Goal: Task Accomplishment & Management: Use online tool/utility

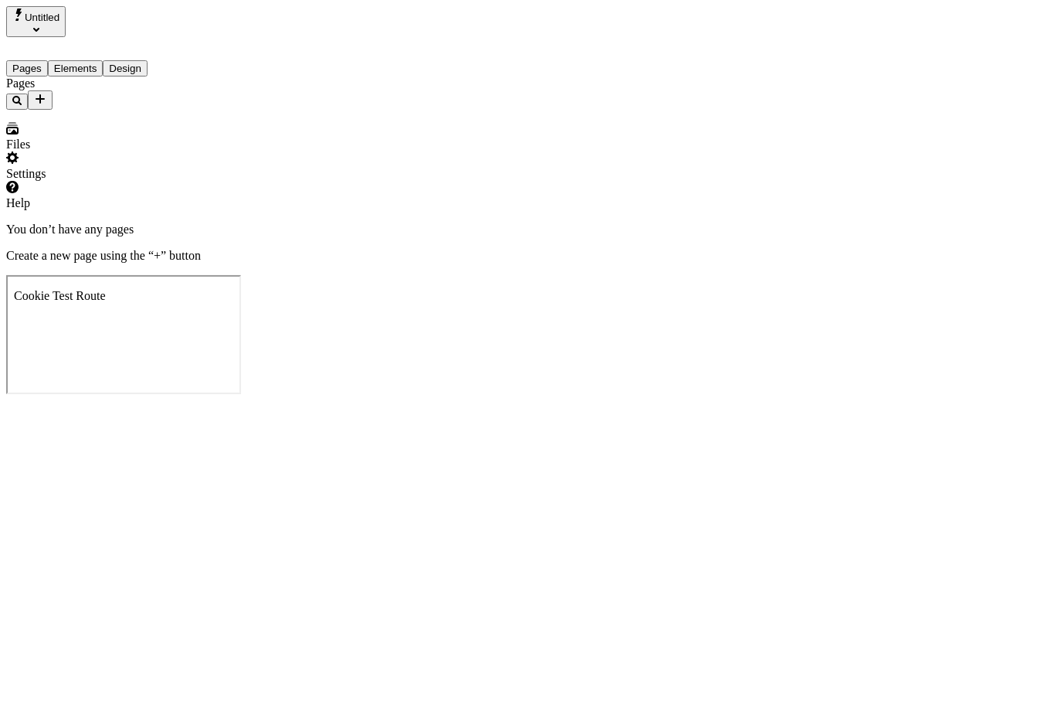
click at [45, 94] on icon "Add new" at bounding box center [40, 98] width 9 height 9
click at [231, 94] on span "Blank page" at bounding box center [219, 100] width 56 height 13
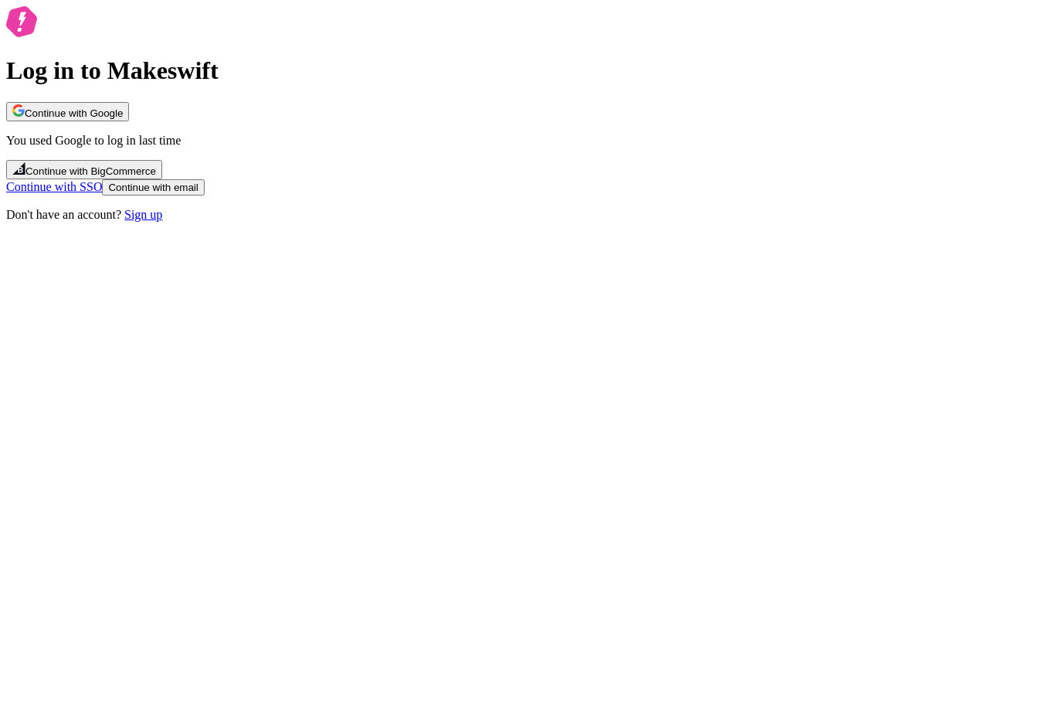
click at [123, 119] on span "Continue with Google" at bounding box center [74, 113] width 98 height 12
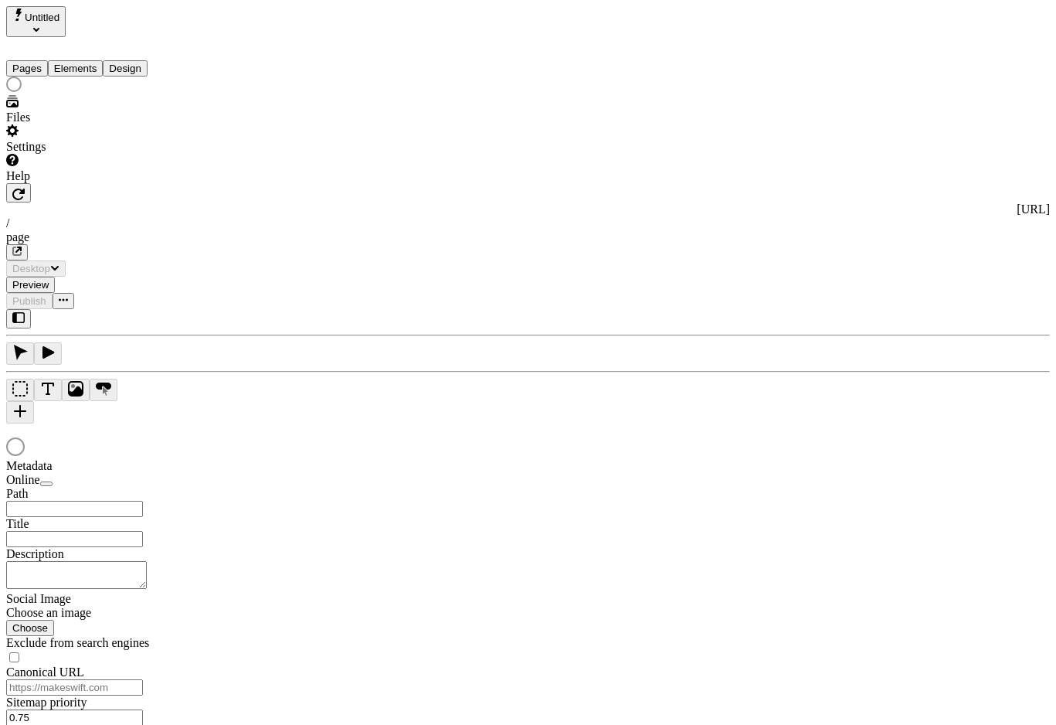
type input "/page"
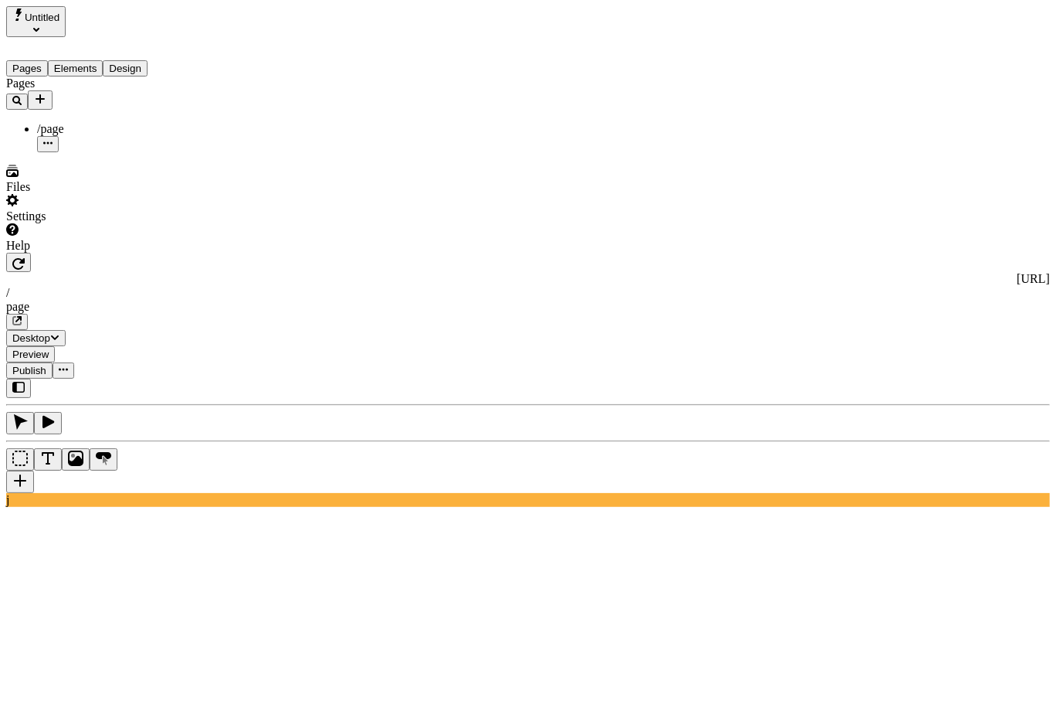
click at [168, 152] on div "Pages /page" at bounding box center [104, 115] width 196 height 76
click at [142, 14] on div "Untitled" at bounding box center [104, 21] width 196 height 31
click at [60, 18] on span "Untitled" at bounding box center [42, 18] width 35 height 12
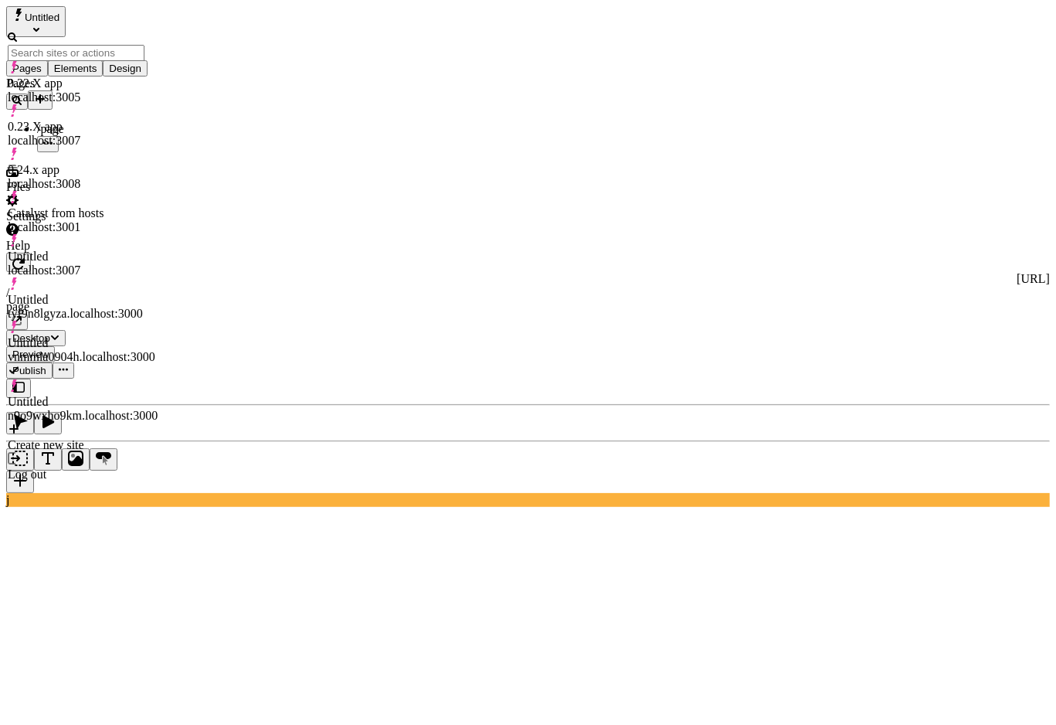
click at [158, 293] on div "Untitled tyf9n8lgyza.localhost:3000" at bounding box center [83, 307] width 150 height 28
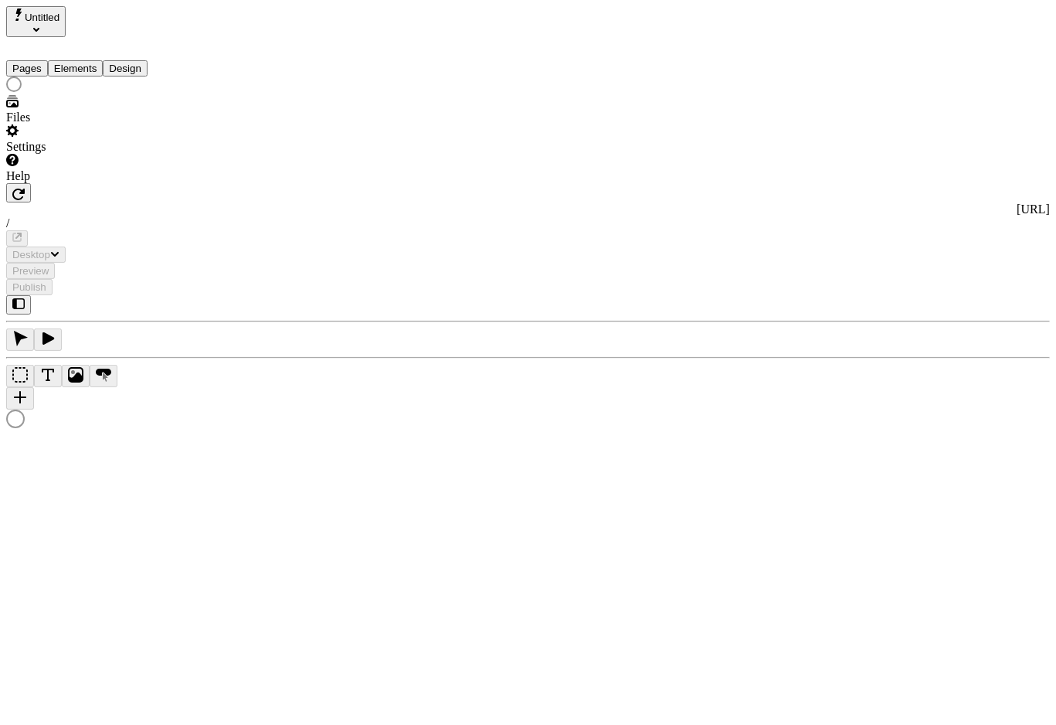
type input "/ajsdlfkjasdklfjasdklfjasdklfajsdlkf/asdfasdf"
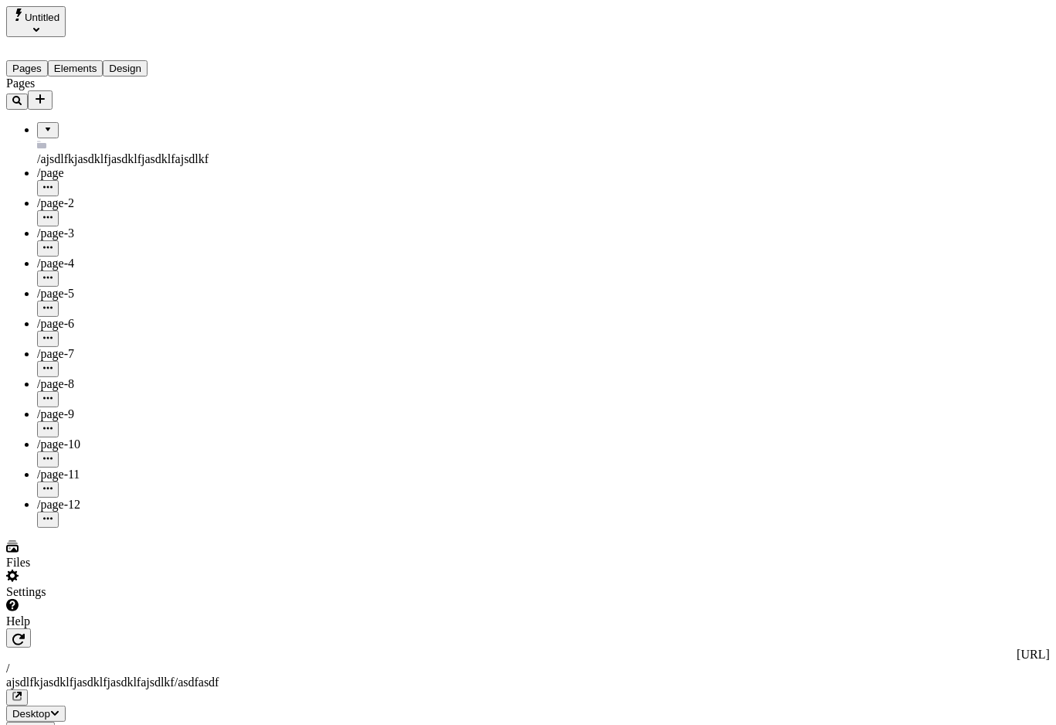
click at [60, 23] on span "Untitled" at bounding box center [42, 18] width 35 height 12
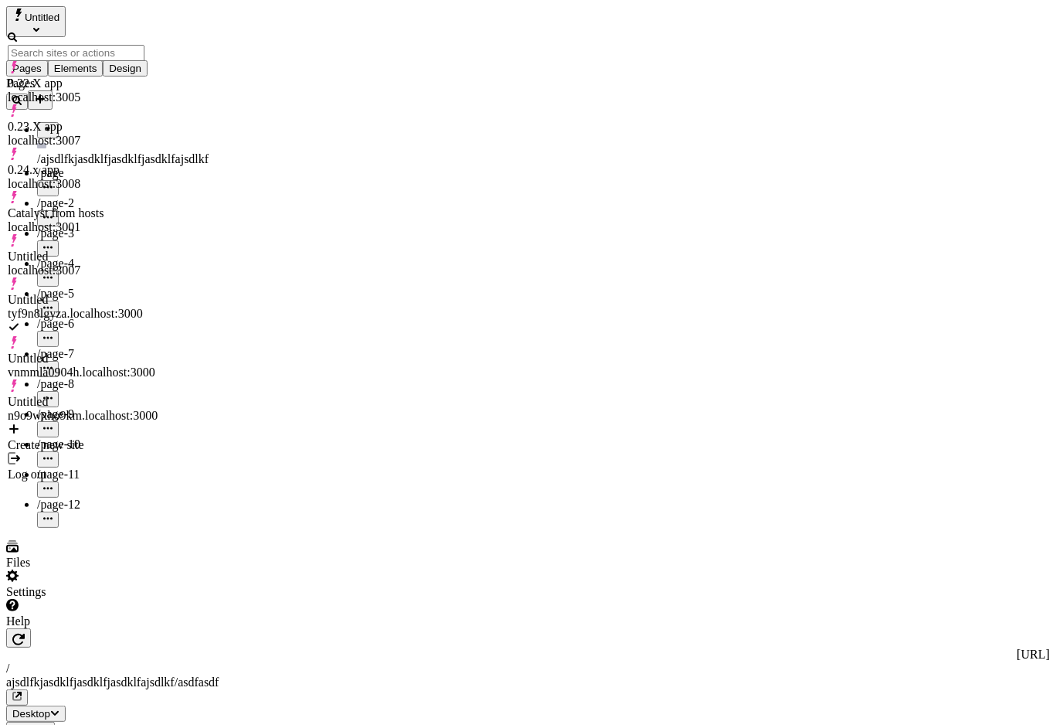
click at [158, 409] on div "n9o9wxho9km.localhost:3000" at bounding box center [83, 416] width 150 height 14
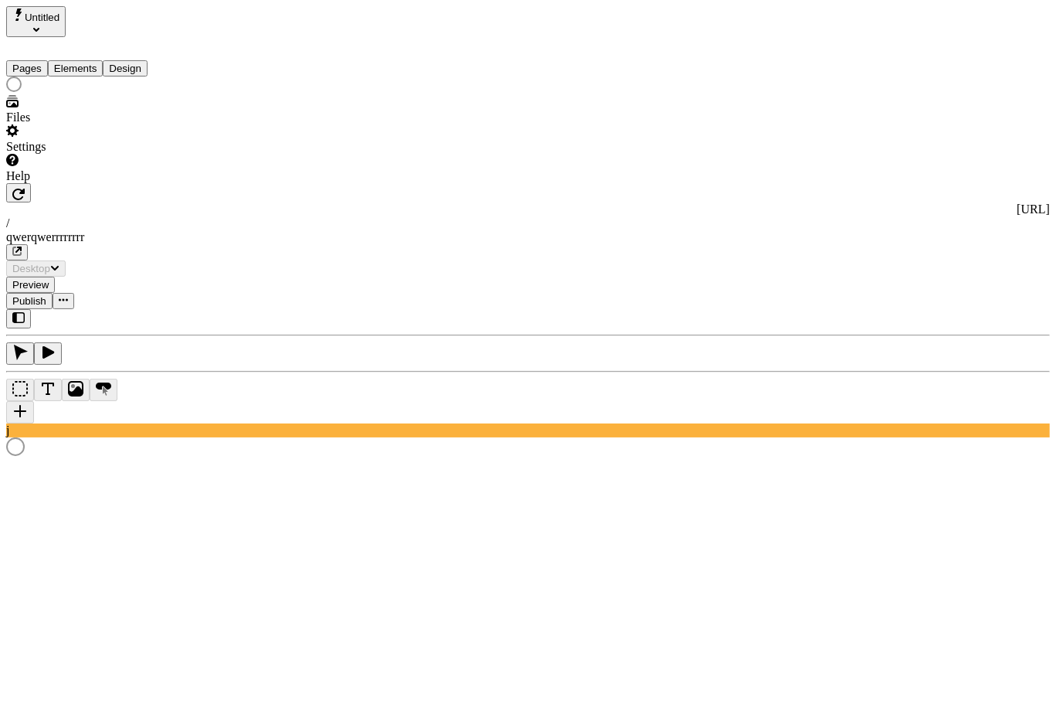
click at [66, 28] on button "Untitled" at bounding box center [36, 21] width 60 height 31
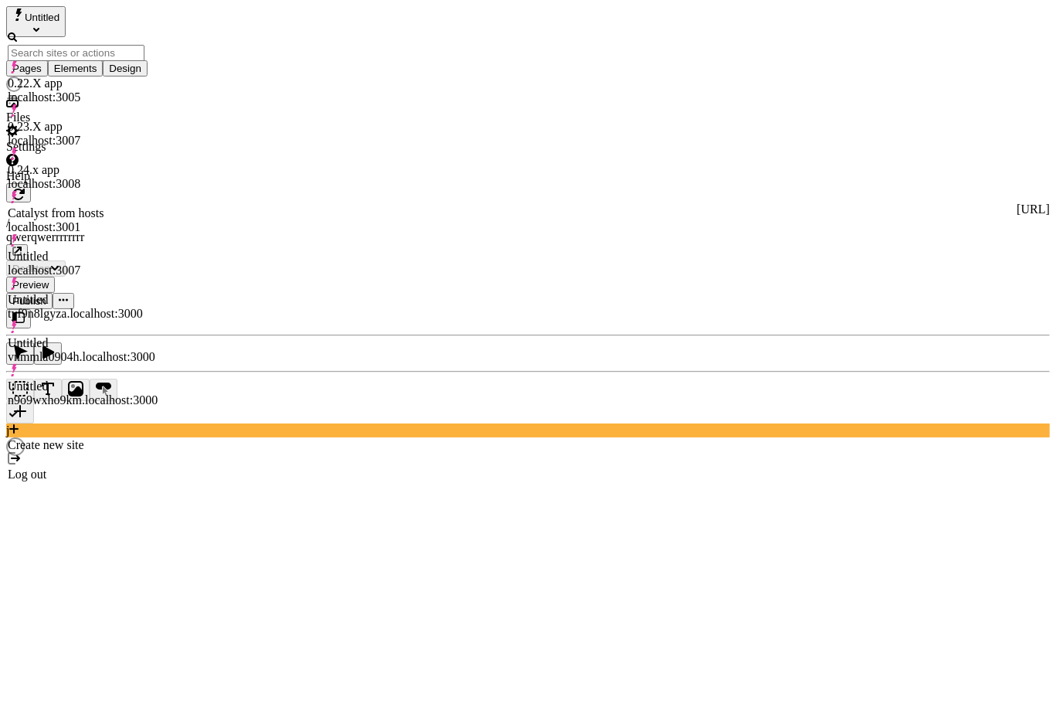
click at [74, 148] on div "0.24.x app localhost:3008" at bounding box center [83, 169] width 150 height 43
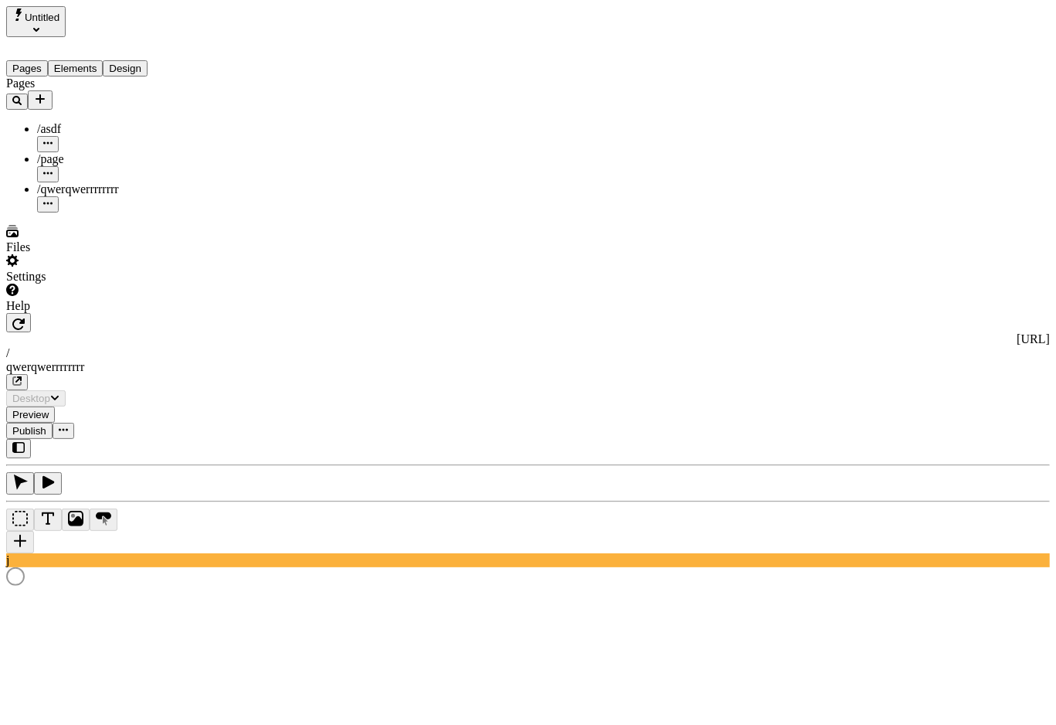
type input "/qwerqwerrrrrrrr"
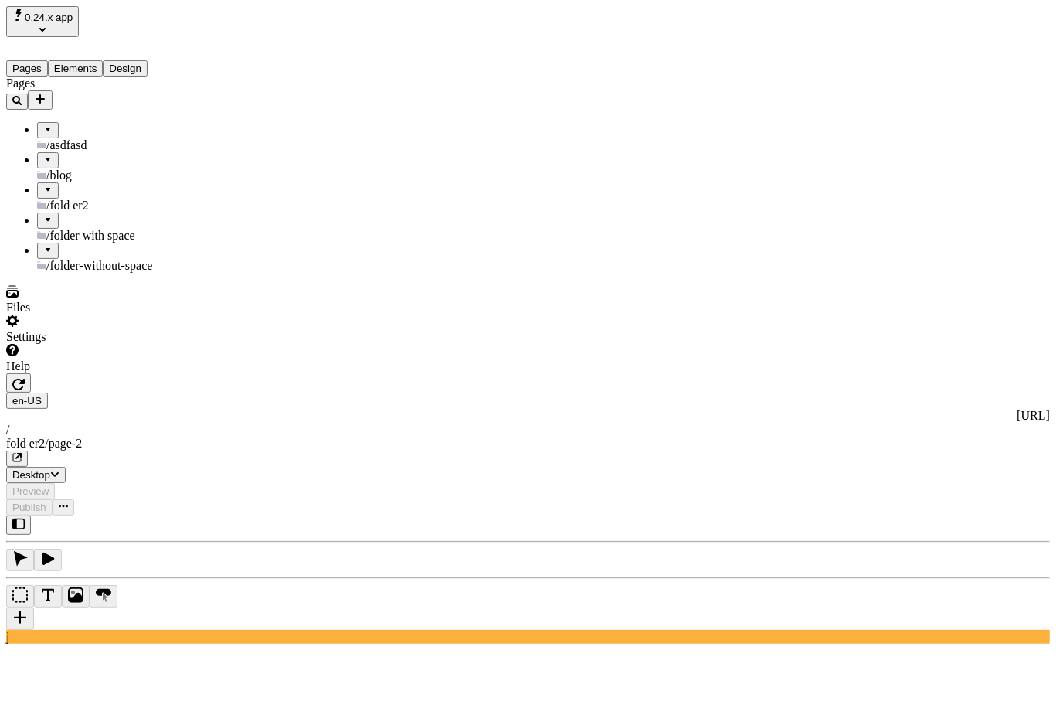
drag, startPoint x: 83, startPoint y: 400, endPoint x: 178, endPoint y: 59, distance: 353.6
click at [84, 273] on div "Pages /asdfasd /blog /fold er2 /folder with space /folder-without-space" at bounding box center [104, 175] width 196 height 196
click at [25, 518] on icon "button" at bounding box center [18, 524] width 12 height 12
click at [19, 518] on icon "button" at bounding box center [18, 524] width 12 height 12
click at [161, 273] on div "Pages /asdfasd /blog /fold er2 /folder with space /folder-without-space" at bounding box center [104, 175] width 196 height 196
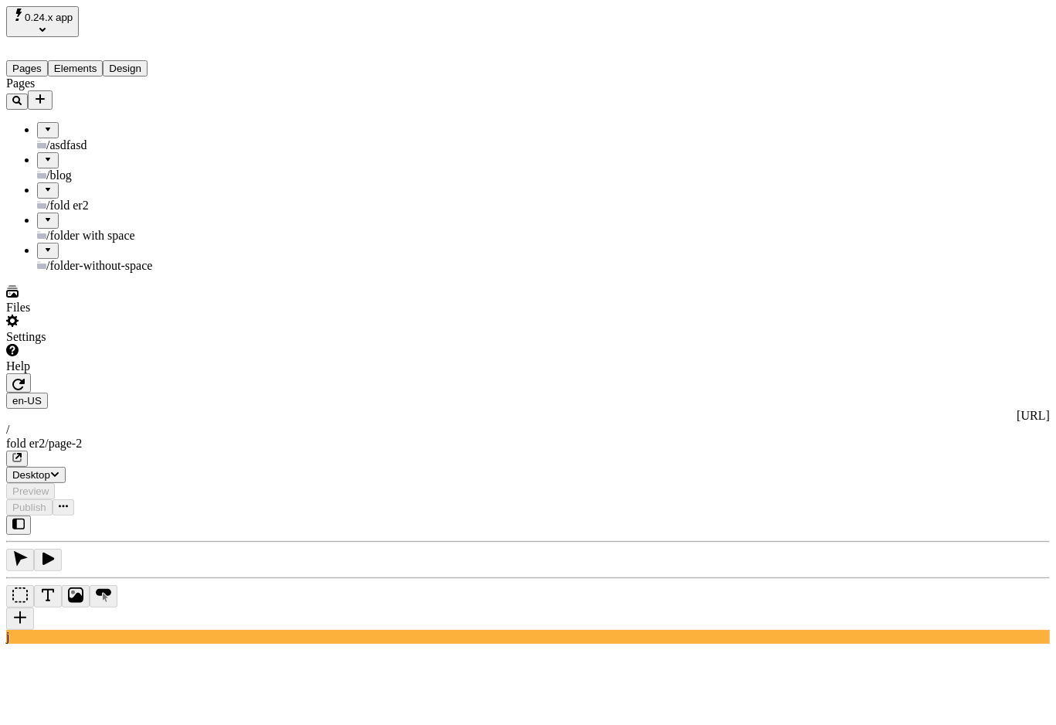
click at [70, 12] on span "0.24.x app" at bounding box center [49, 18] width 48 height 12
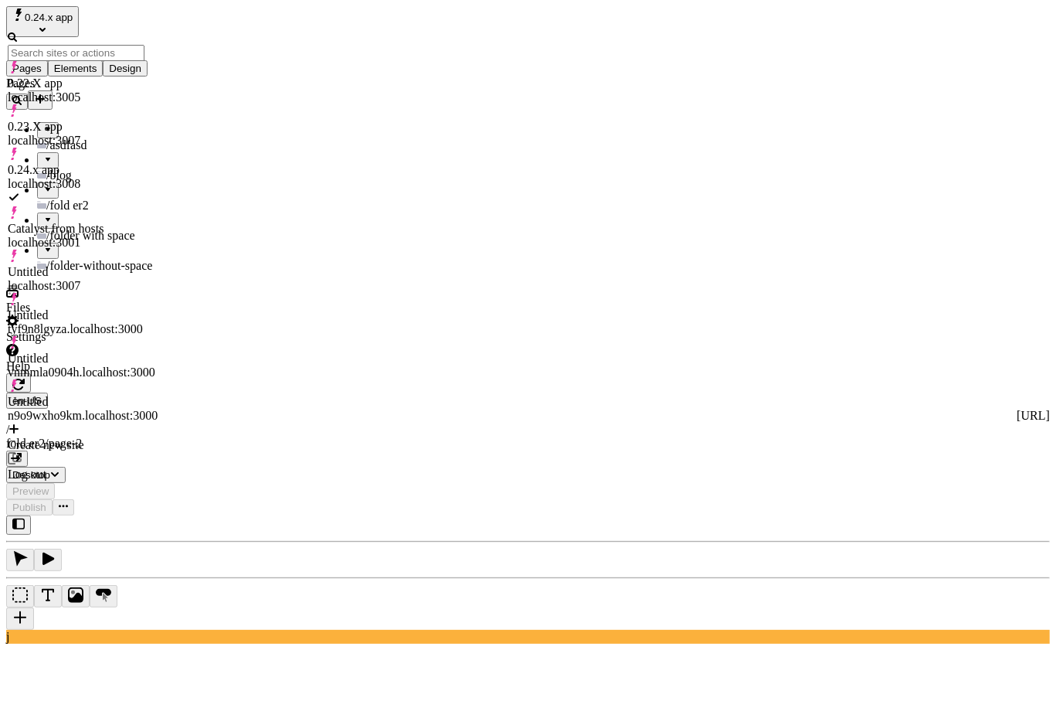
click at [138, 379] on div "Untitled n9o9wxho9km.localhost:3000" at bounding box center [83, 400] width 150 height 43
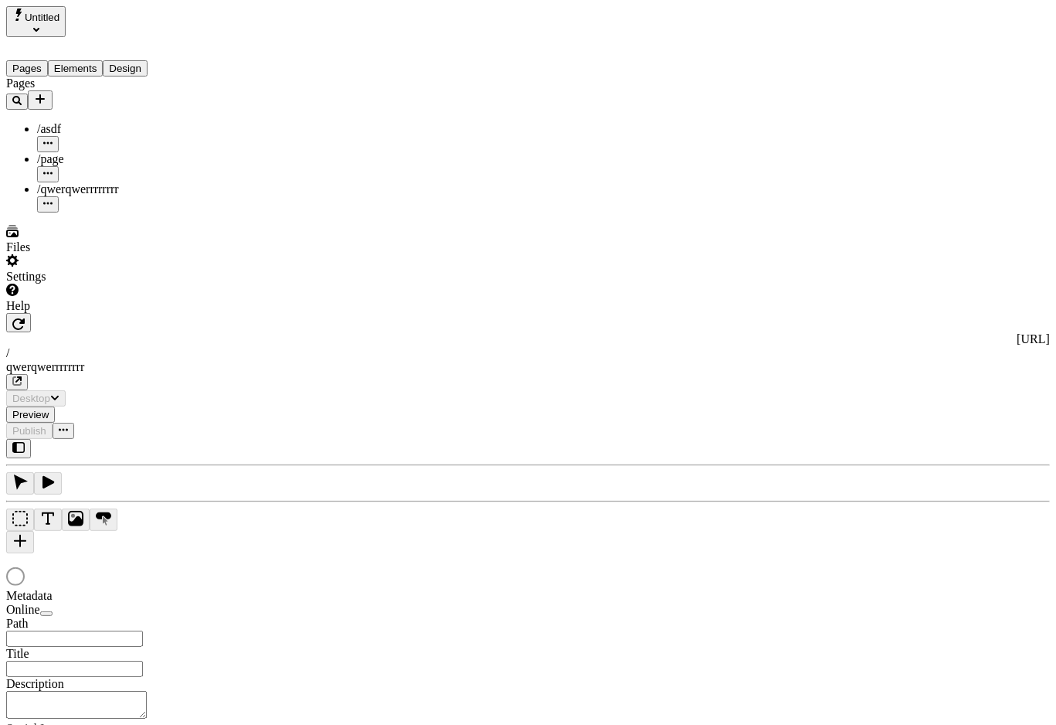
type input "/qwerqwerrrrrrrr"
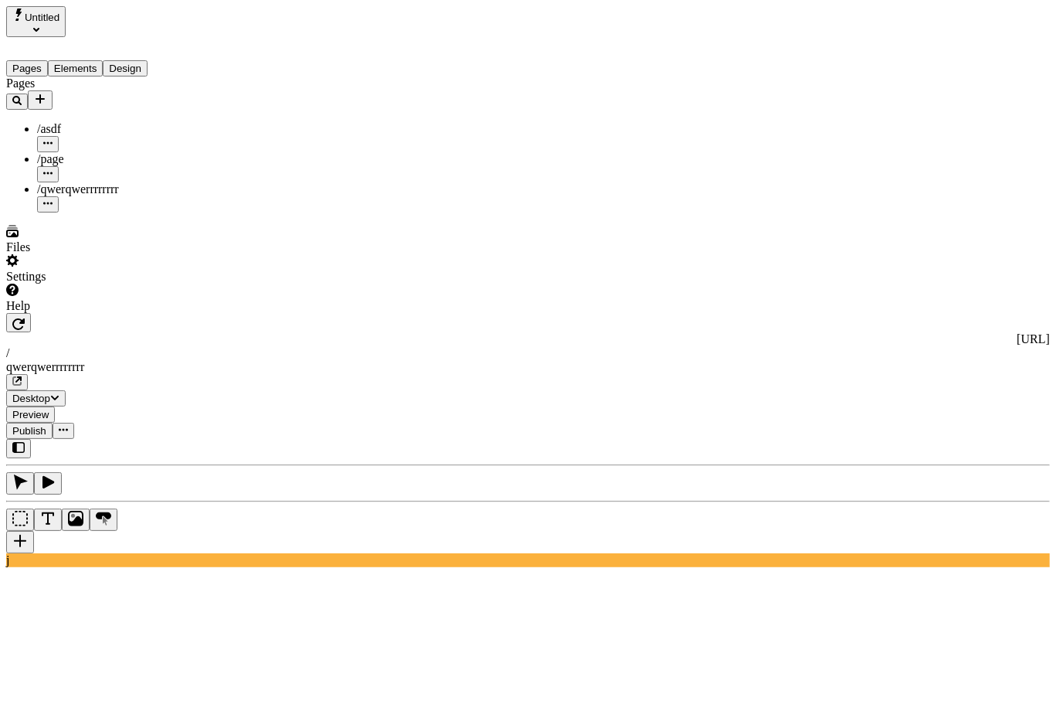
click at [60, 16] on span "Untitled" at bounding box center [42, 18] width 35 height 12
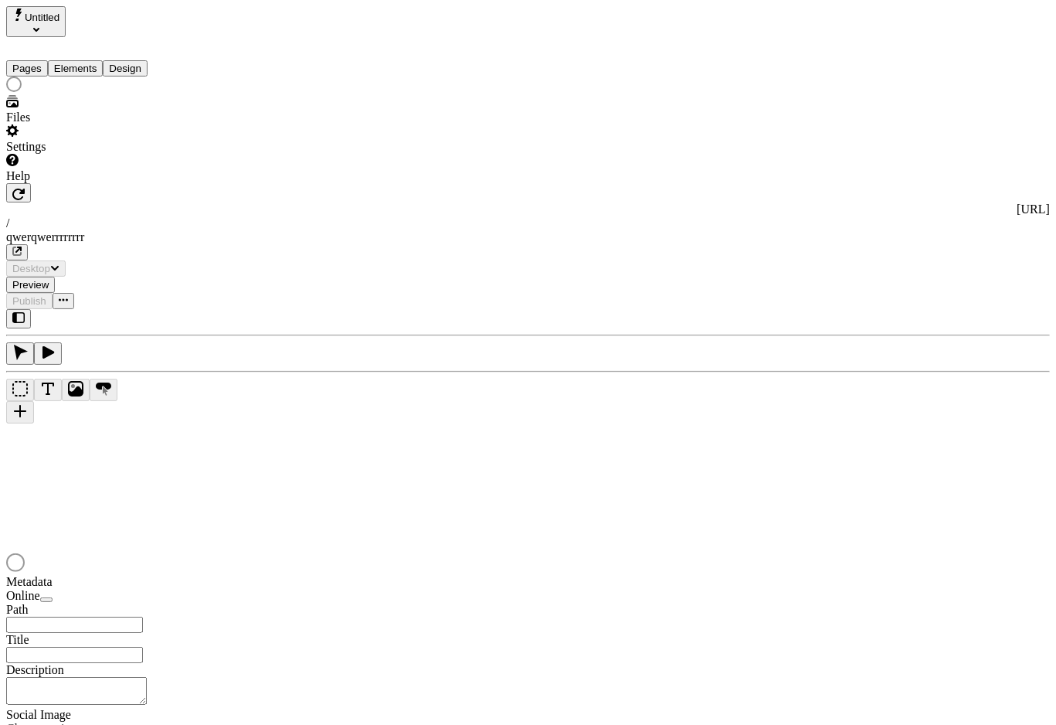
type input "/qwerqwerrrrrrrr"
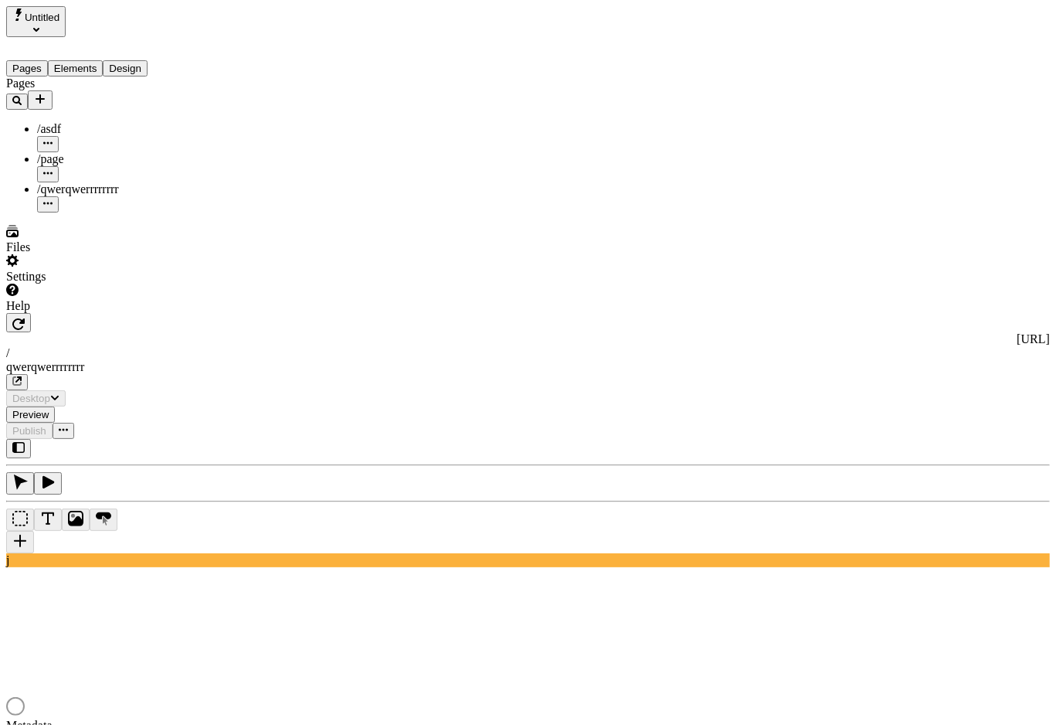
type input "/qwerqwerrrrrrrr"
click at [101, 65] on div "Pages Elements Design" at bounding box center [104, 56] width 196 height 39
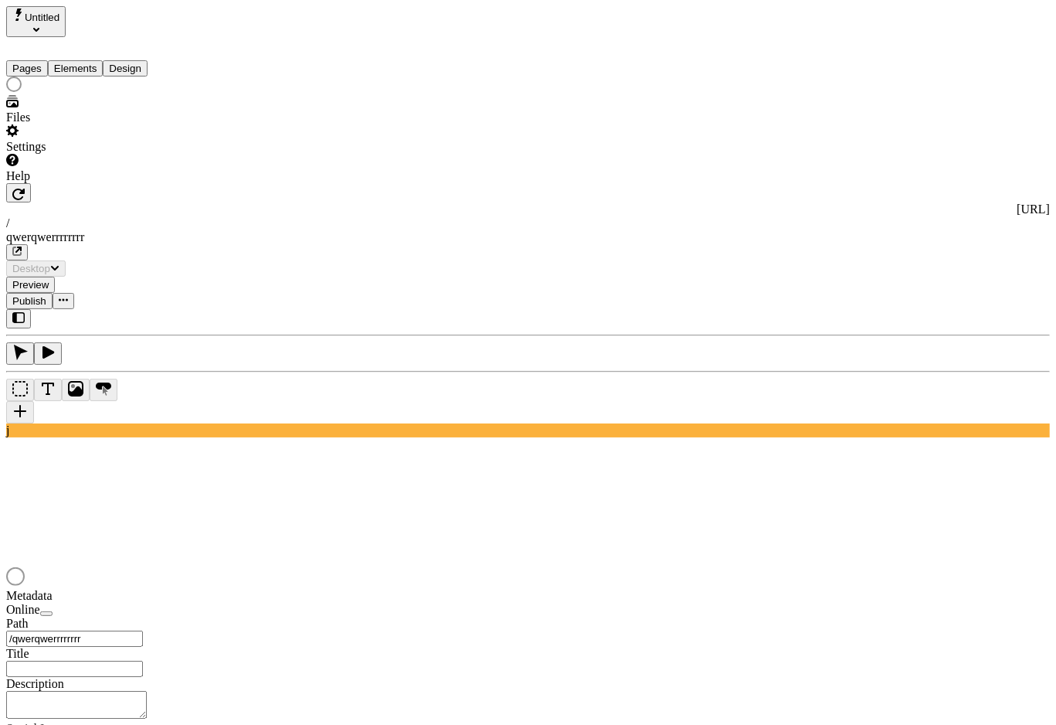
click at [98, 60] on button "Elements" at bounding box center [76, 68] width 56 height 16
click at [147, 60] on button "Design" at bounding box center [125, 68] width 45 height 16
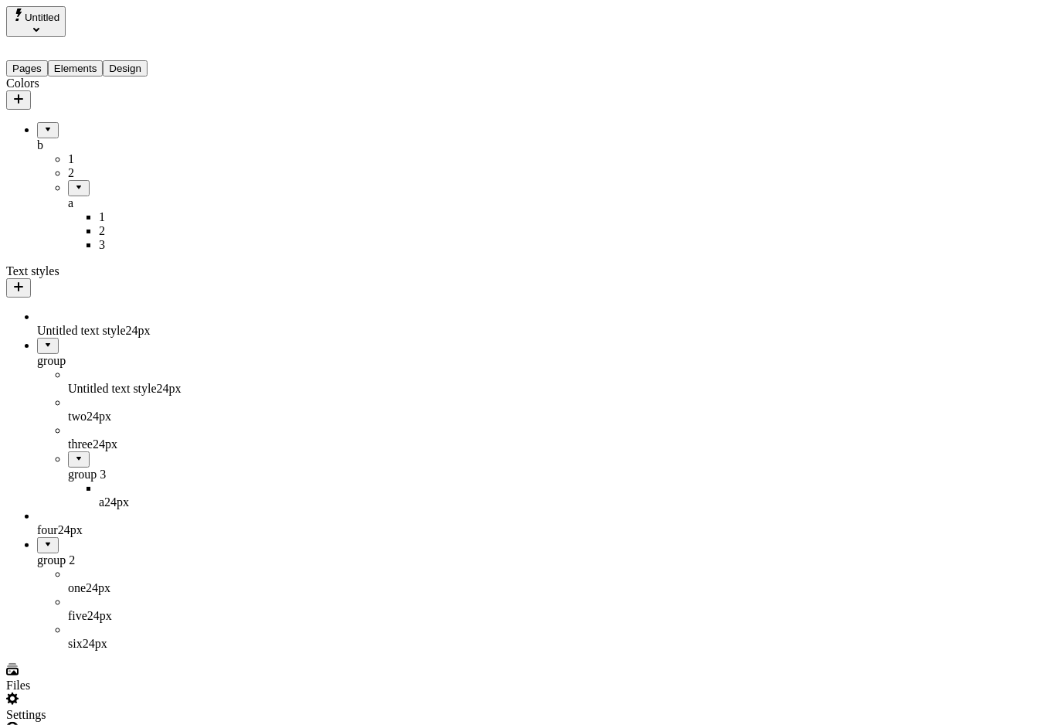
click at [54, 23] on span "Untitled" at bounding box center [42, 18] width 35 height 12
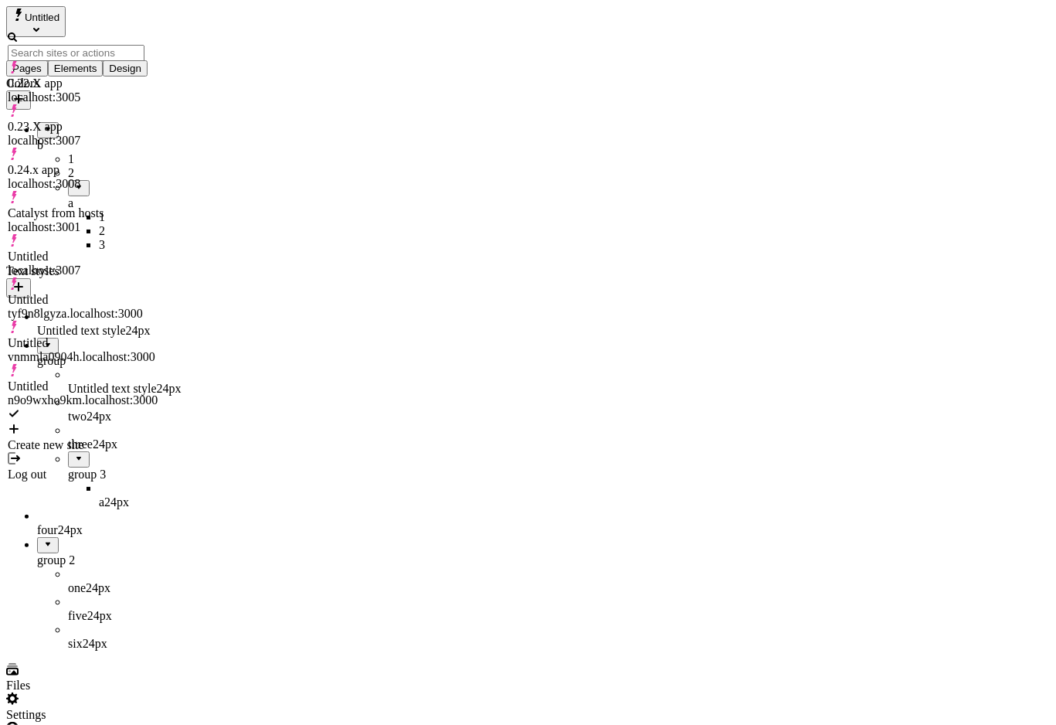
click at [158, 336] on div "Untitled vnmmla0904h.localhost:3000" at bounding box center [83, 350] width 150 height 28
